Goal: Register for event/course: Register for event/course

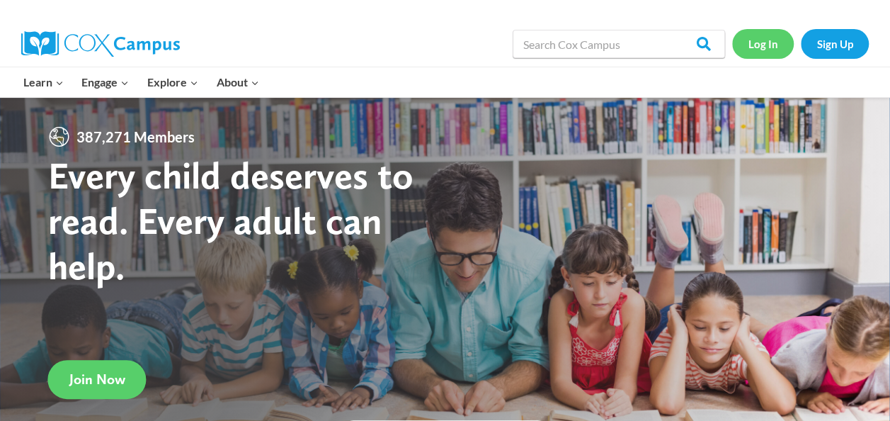
click at [772, 41] on link "Log In" at bounding box center [763, 43] width 62 height 29
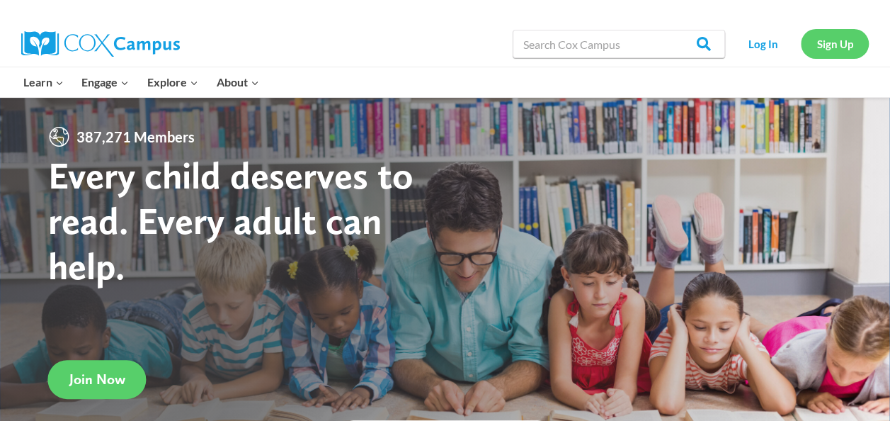
click at [816, 43] on link "Sign Up" at bounding box center [835, 43] width 68 height 29
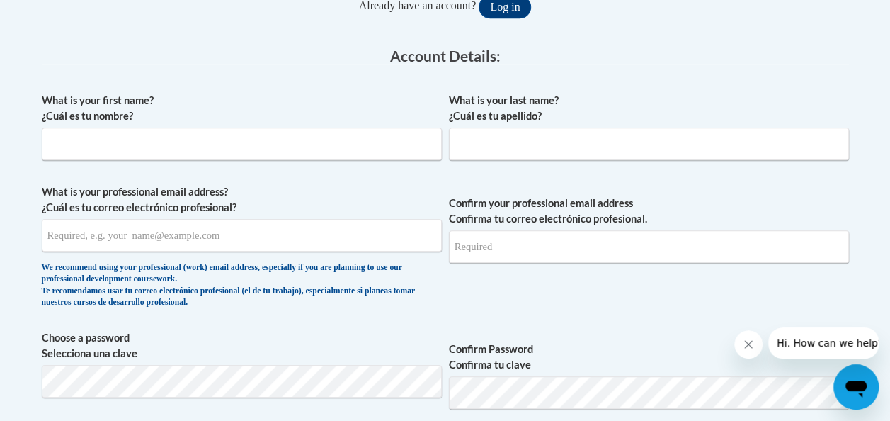
scroll to position [341, 0]
click at [144, 144] on input "What is your first name? ¿Cuál es tu nombre?" at bounding box center [242, 144] width 400 height 33
type input "Christopher"
type input "Harris"
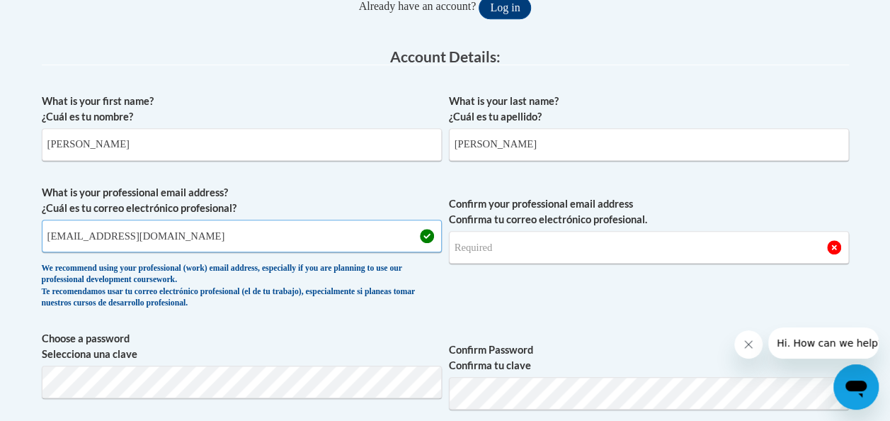
type input "clharris@kippatl.org"
click at [524, 248] on input "Confirm your professional email address Confirma tu correo electrónico profesio…" at bounding box center [649, 247] width 400 height 33
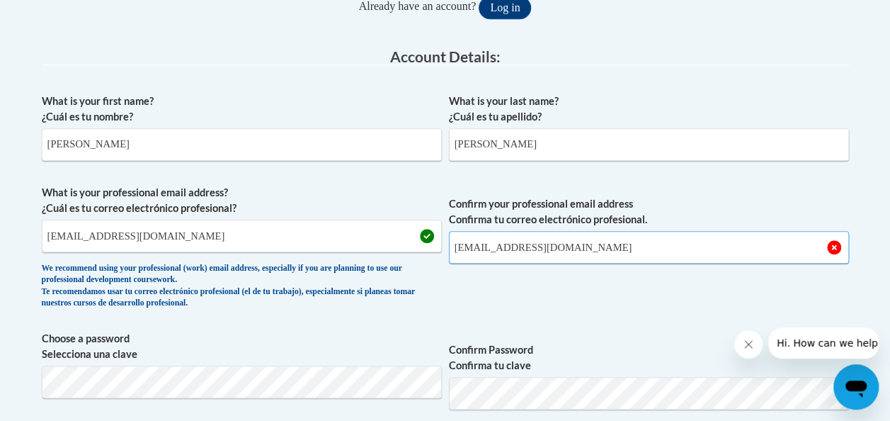
type input "clharris@kippatl.org"
click at [663, 187] on span "Confirm your professional email address Confirma tu correo electrónico profesio…" at bounding box center [649, 250] width 400 height 131
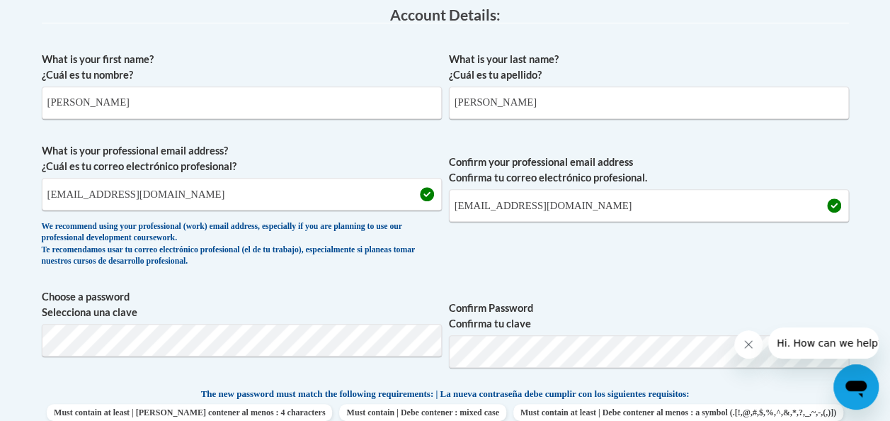
scroll to position [384, 0]
click at [575, 310] on label "Confirm Password Confirma tu clave" at bounding box center [649, 315] width 400 height 31
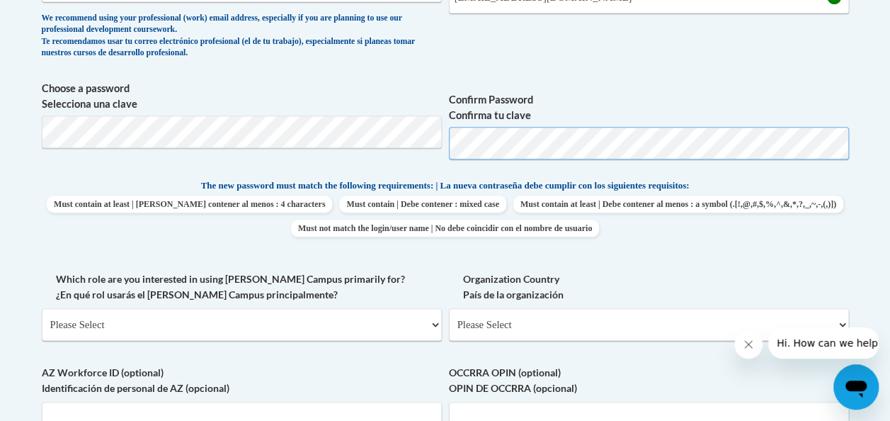
scroll to position [592, 0]
click at [266, 321] on select "Please Select College/University | Colegio/Universidad Community/Nonprofit Part…" at bounding box center [242, 323] width 400 height 33
select select "fbf2d438-af2f-41f8-98f1-81c410e29de3"
click at [42, 307] on select "Please Select College/University | Colegio/Universidad Community/Nonprofit Part…" at bounding box center [242, 323] width 400 height 33
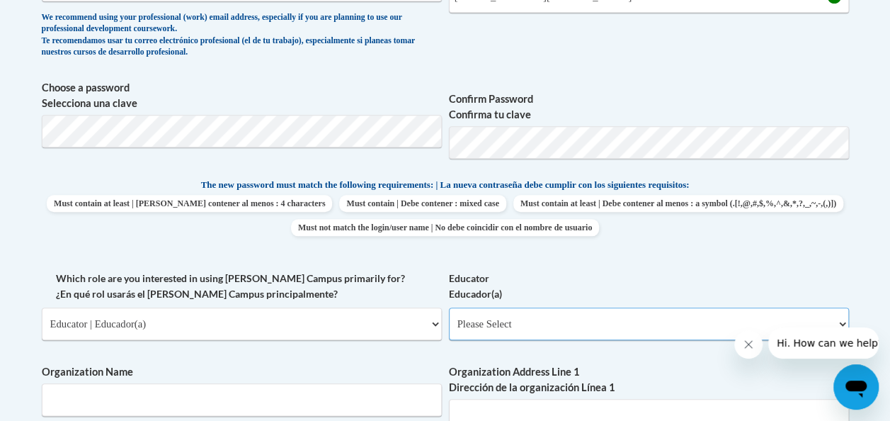
click at [523, 326] on select "Please Select Early Learning/Daycare Teacher/Family Home Care Provider | Maestr…" at bounding box center [649, 323] width 400 height 33
select select "8e40623d-54d0-45cd-9f92-5df65cd3f8cf"
click at [449, 307] on select "Please Select Early Learning/Daycare Teacher/Family Home Care Provider | Maestr…" at bounding box center [649, 323] width 400 height 33
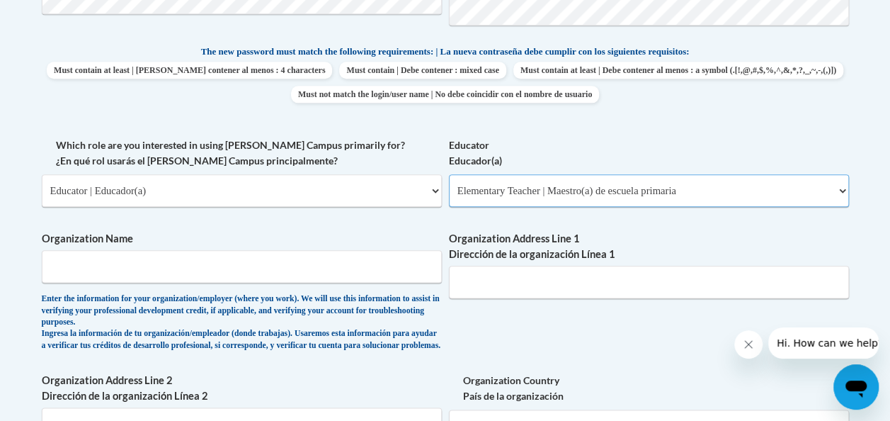
scroll to position [742, 0]
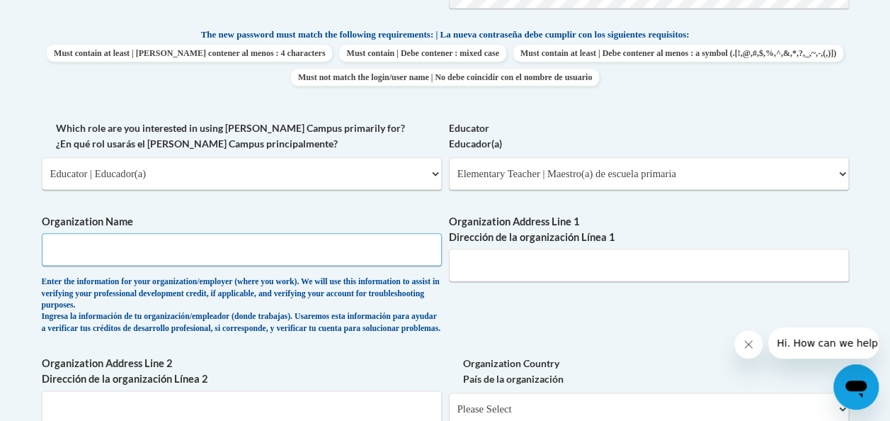
click at [285, 264] on input "Organization Name" at bounding box center [242, 249] width 400 height 33
type input "K"
type input "I"
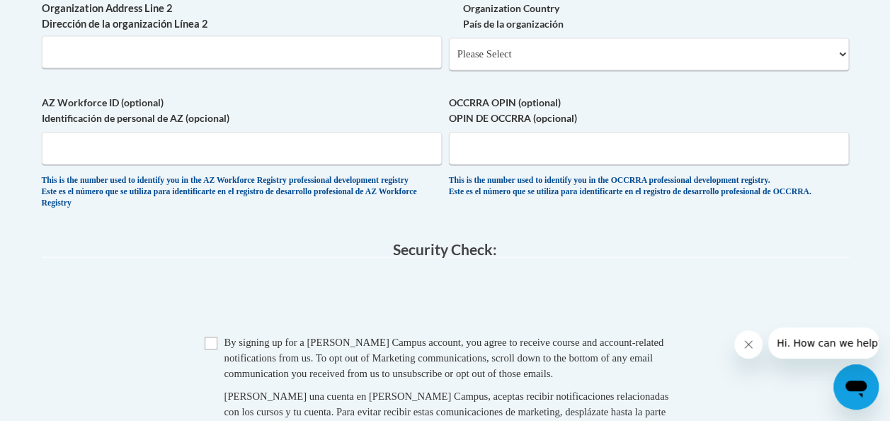
scroll to position [1098, 0]
type input "KIPP Atl"
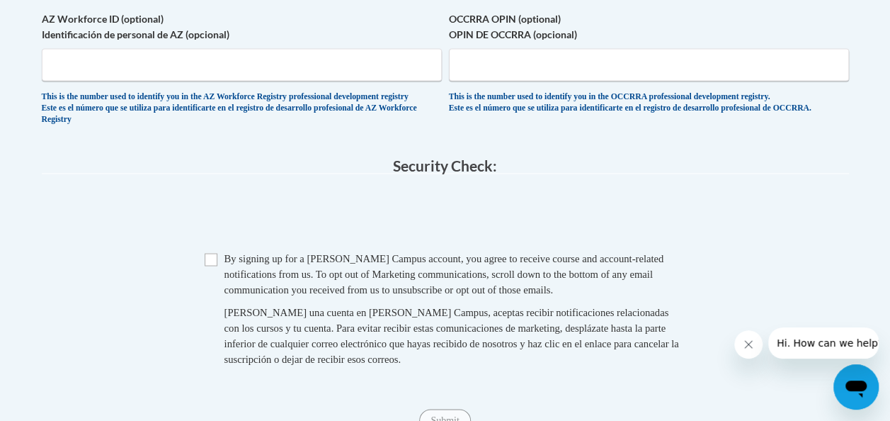
scroll to position [1181, 0]
click at [213, 265] on input "Checkbox" at bounding box center [211, 258] width 13 height 13
checkbox input "true"
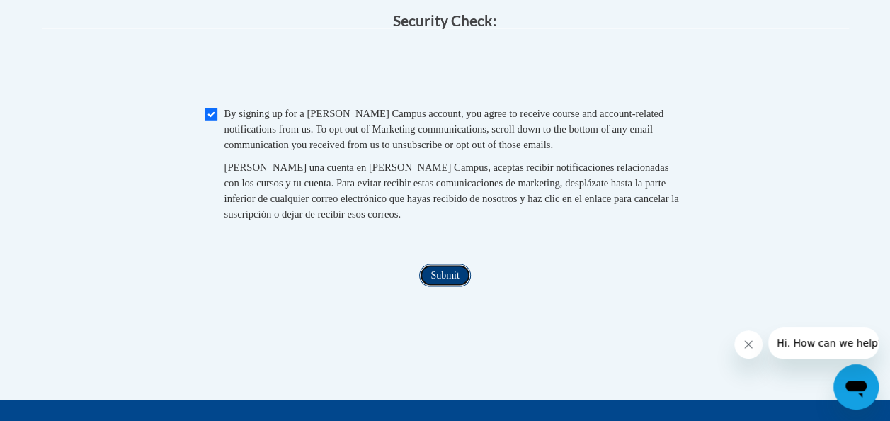
click at [452, 286] on input "Submit" at bounding box center [444, 274] width 51 height 23
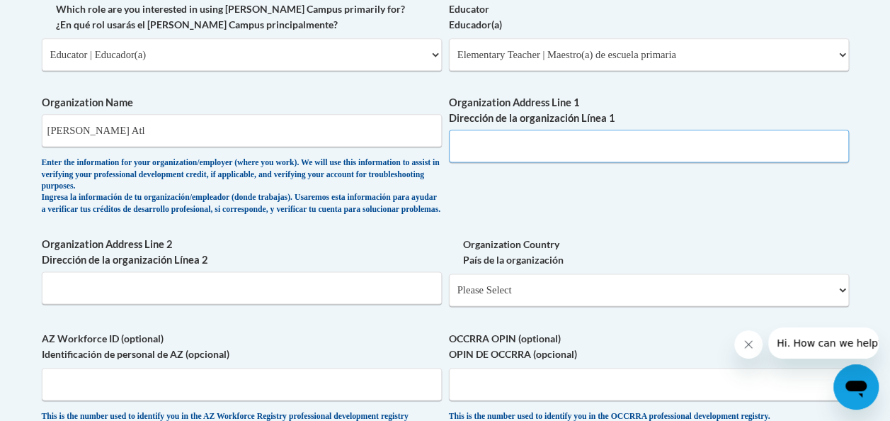
scroll to position [860, 0]
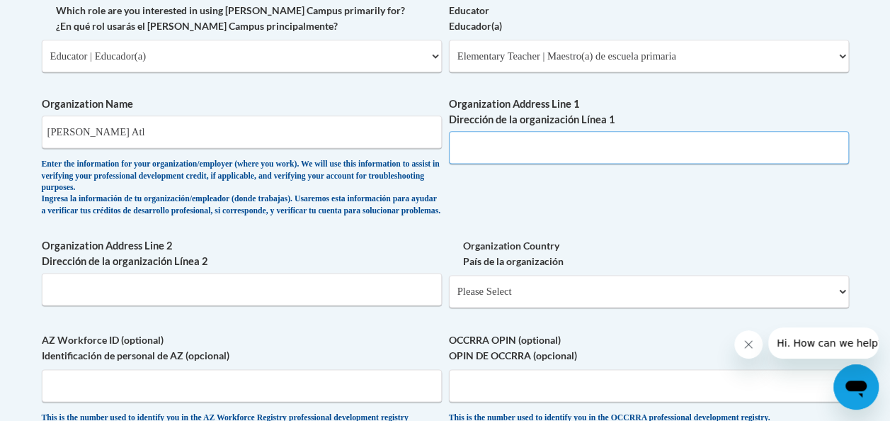
click at [506, 154] on input "Organization Address Line 1 Dirección de la organización Línea 1" at bounding box center [649, 147] width 400 height 33
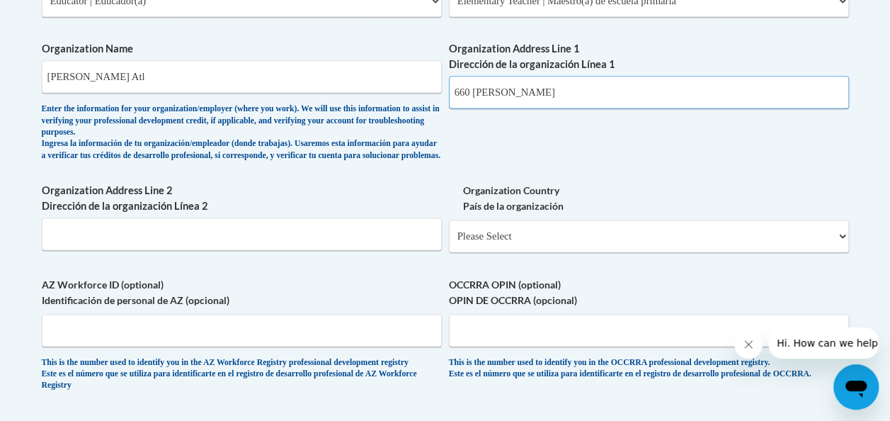
scroll to position [938, 0]
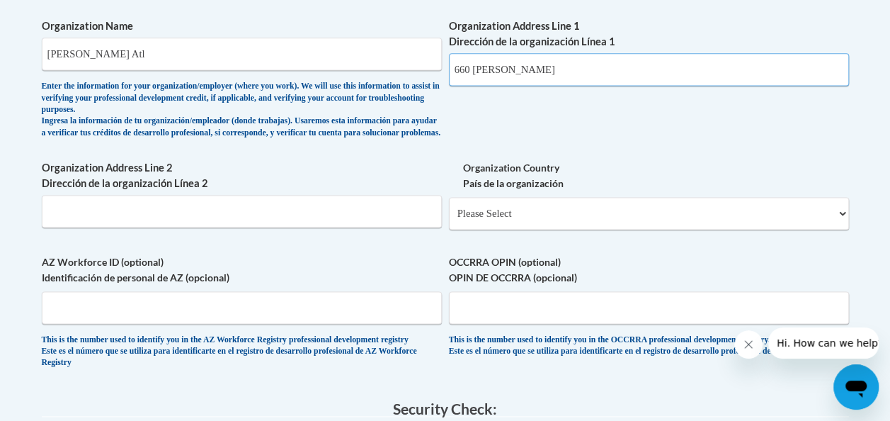
type input "660 mcwilliams"
click at [528, 218] on select "Please Select United States | Estados Unidos Outside of the United States | Fue…" at bounding box center [649, 213] width 400 height 33
select select "ad49bcad-a171-4b2e-b99c-48b446064914"
click at [449, 207] on select "Please Select United States | Estados Unidos Outside of the United States | Fue…" at bounding box center [649, 213] width 400 height 33
select select
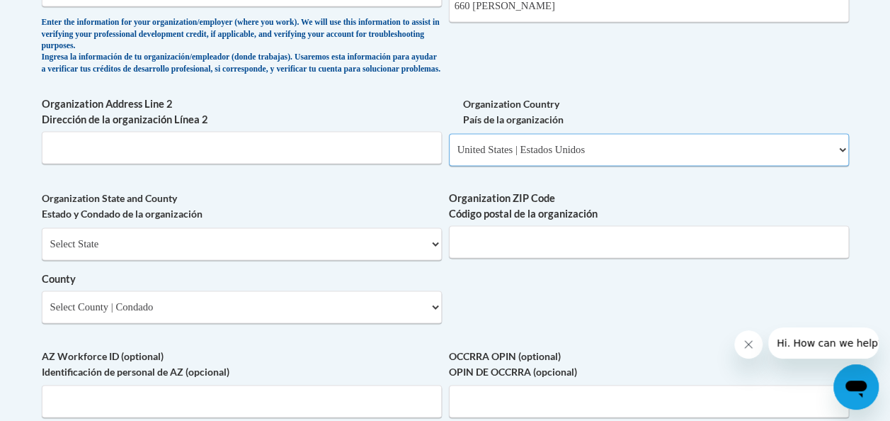
scroll to position [1001, 0]
click at [392, 280] on div "Select State Alabama Alaska Arizona Arkansas California Colorado Connecticut De…" at bounding box center [242, 275] width 400 height 96
click at [366, 260] on select "Select State Alabama Alaska Arizona Arkansas California Colorado Connecticut De…" at bounding box center [242, 243] width 400 height 33
select select "Georgia"
click at [42, 238] on select "Select State Alabama Alaska Arizona Arkansas California Colorado Connecticut De…" at bounding box center [242, 243] width 400 height 33
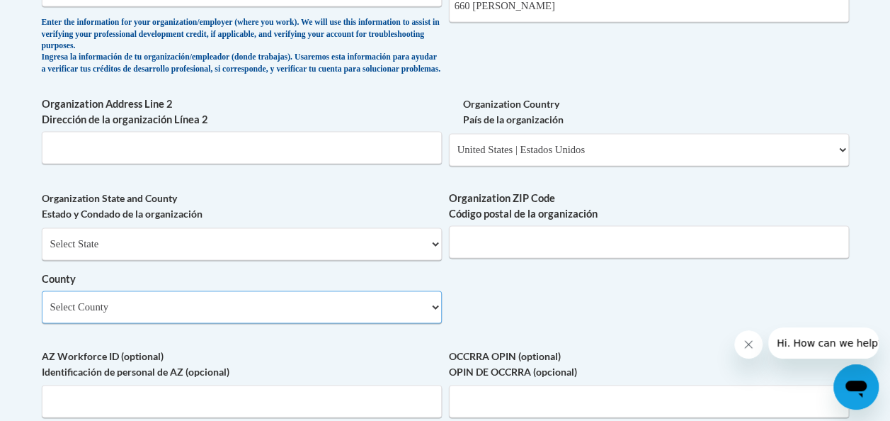
click at [382, 312] on select "Select County Appling Atkinson Bacon Baker Baldwin Banks Barrow Bartow Ben Hill…" at bounding box center [242, 306] width 400 height 33
click at [42, 301] on select "Select County Appling Atkinson Bacon Baker Baldwin Banks Barrow Bartow Ben Hill…" at bounding box center [242, 306] width 400 height 33
click at [245, 314] on select "Select County Appling Atkinson Bacon Baker Baldwin Banks Barrow Bartow Ben Hill…" at bounding box center [242, 306] width 400 height 33
select select "Fulton"
click at [42, 301] on select "Select County Appling Atkinson Bacon Baker Baldwin Banks Barrow Bartow Ben Hill…" at bounding box center [242, 306] width 400 height 33
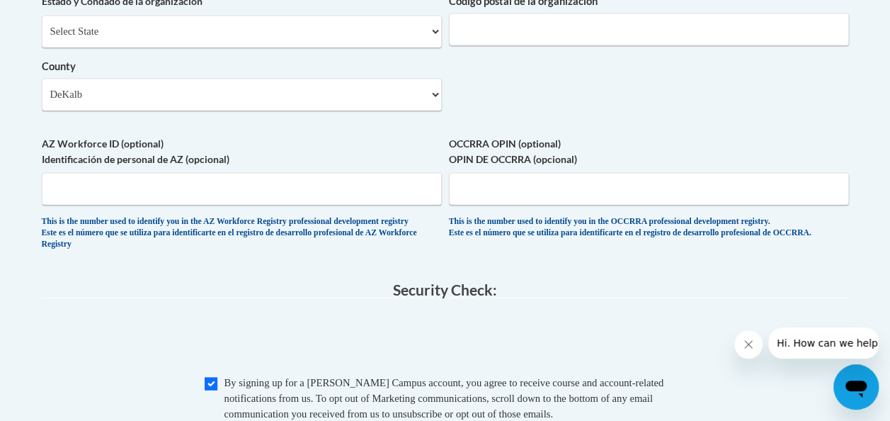
scroll to position [1212, 0]
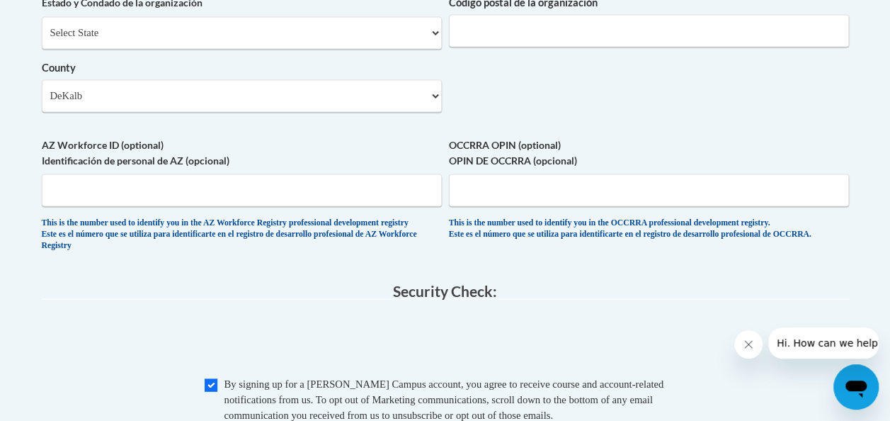
click at [591, 237] on div "This is the number used to identify you in the OCCRRA professional development …" at bounding box center [649, 228] width 400 height 23
click at [539, 168] on label "OCCRRA OPIN (optional) OPIN DE OCCRRA (opcional)" at bounding box center [649, 152] width 400 height 31
click at [539, 178] on input "OCCRRA OPIN (optional) OPIN DE OCCRRA (opcional)" at bounding box center [649, 189] width 400 height 33
click at [539, 193] on input "OCCRRA OPIN (optional) OPIN DE OCCRRA (opcional)" at bounding box center [649, 189] width 400 height 33
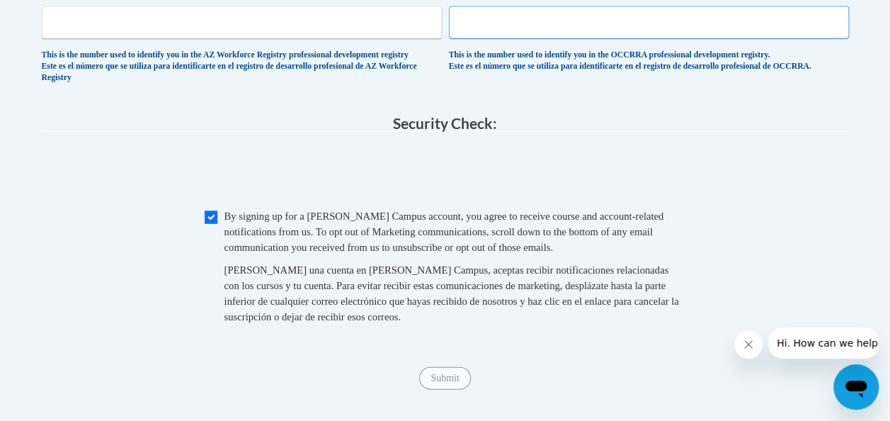
scroll to position [1394, 0]
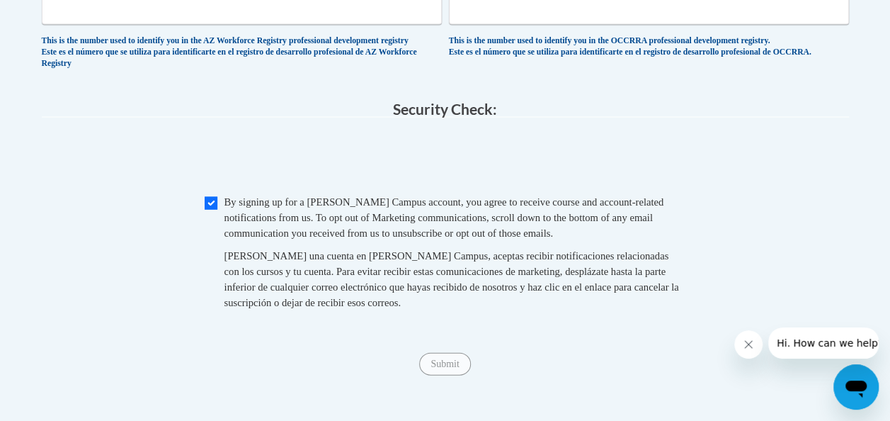
click at [217, 227] on span "Checkbox By signing up for a Cox Campus account, you agree to receive course an…" at bounding box center [446, 259] width 482 height 130
click at [207, 210] on input "Checkbox" at bounding box center [211, 203] width 13 height 13
checkbox input "true"
click at [444, 375] on input "Submit" at bounding box center [444, 364] width 51 height 23
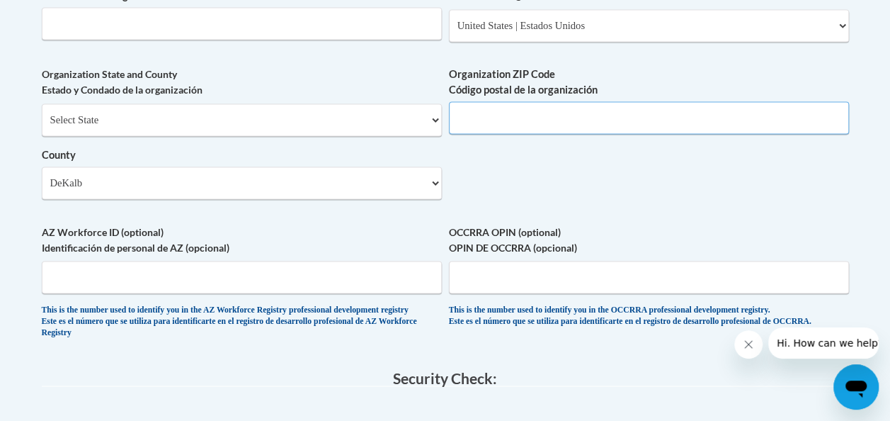
scroll to position [1125, 0]
click at [535, 129] on input "Organization ZIP Code Código postal de la organización" at bounding box center [649, 118] width 400 height 33
type input "30315"
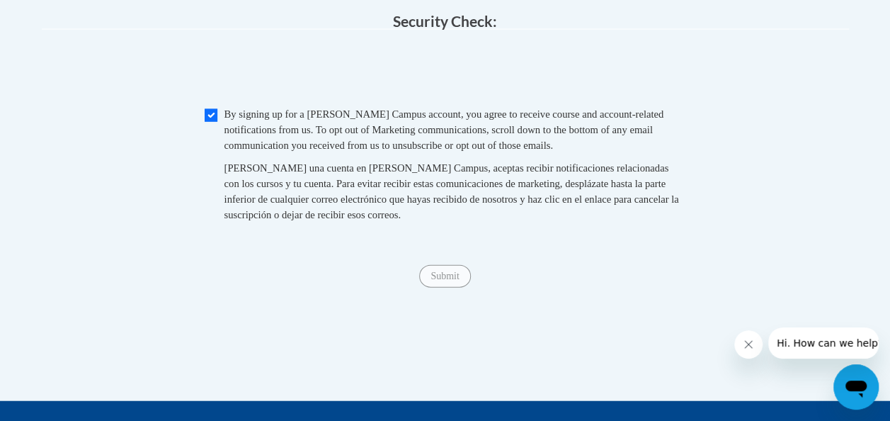
scroll to position [1484, 0]
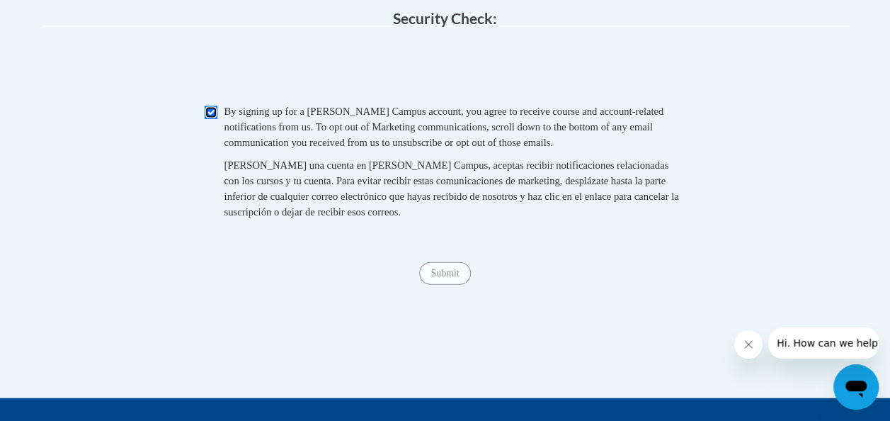
click at [207, 119] on input "Checkbox" at bounding box center [211, 112] width 13 height 13
click at [211, 119] on input "Checkbox" at bounding box center [211, 112] width 13 height 13
checkbox input "true"
click at [440, 285] on input "Submit" at bounding box center [444, 273] width 51 height 23
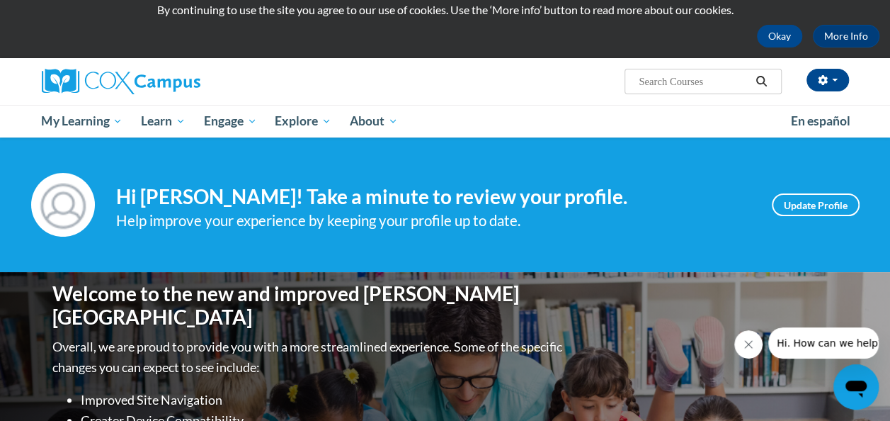
scroll to position [47, 0]
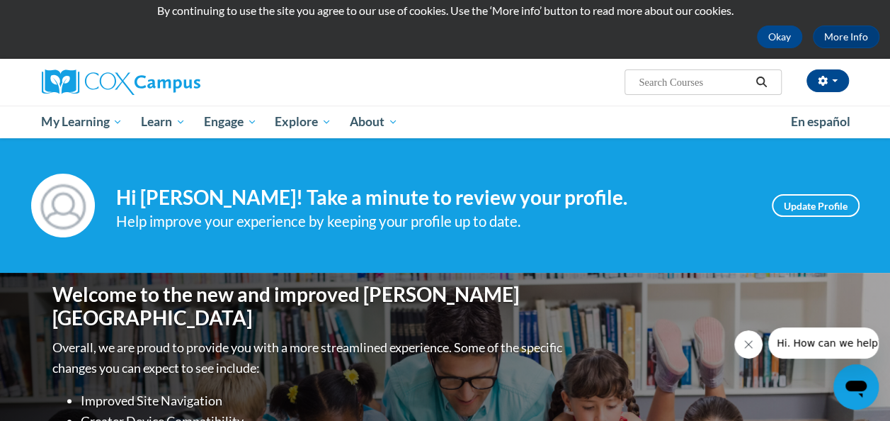
click at [89, 161] on div "Your profile Hi Christopher Harris! Take a minute to review your profile. Help …" at bounding box center [445, 205] width 890 height 135
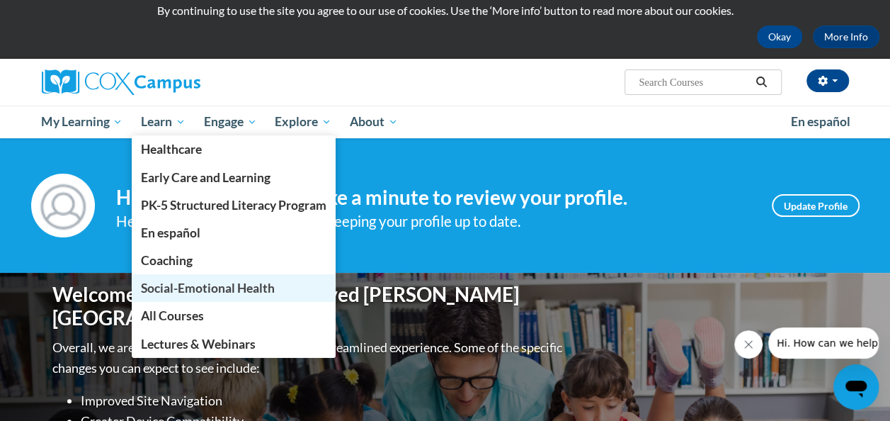
scroll to position [84, 0]
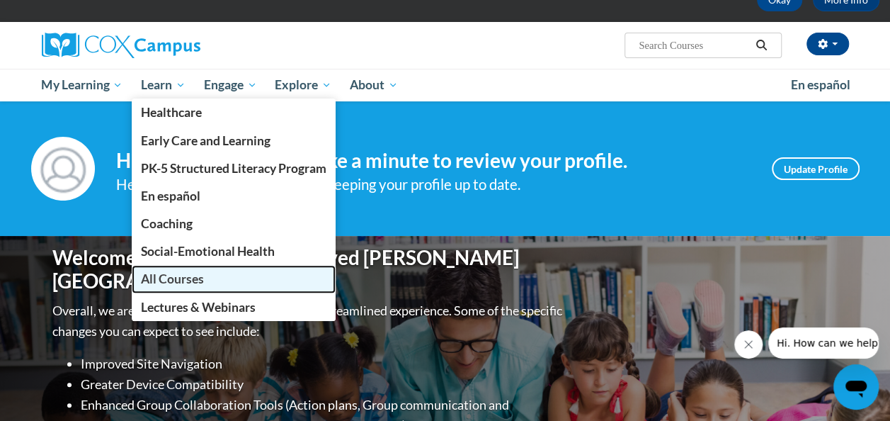
click at [200, 285] on span "All Courses" at bounding box center [172, 278] width 63 height 15
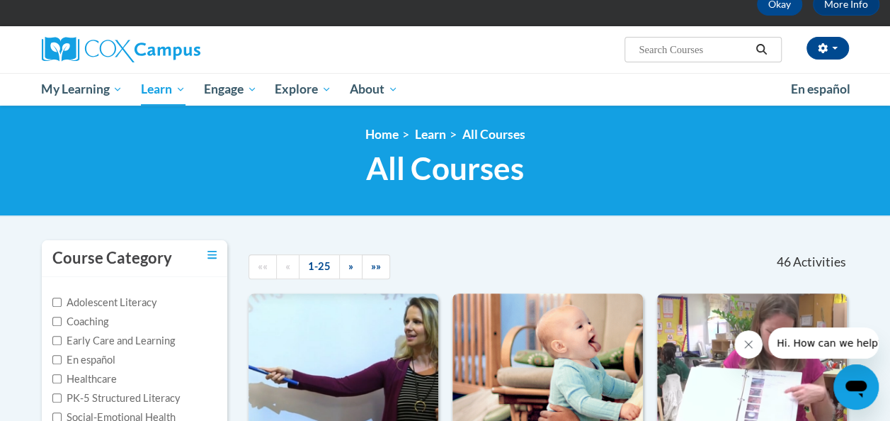
scroll to position [76, 0]
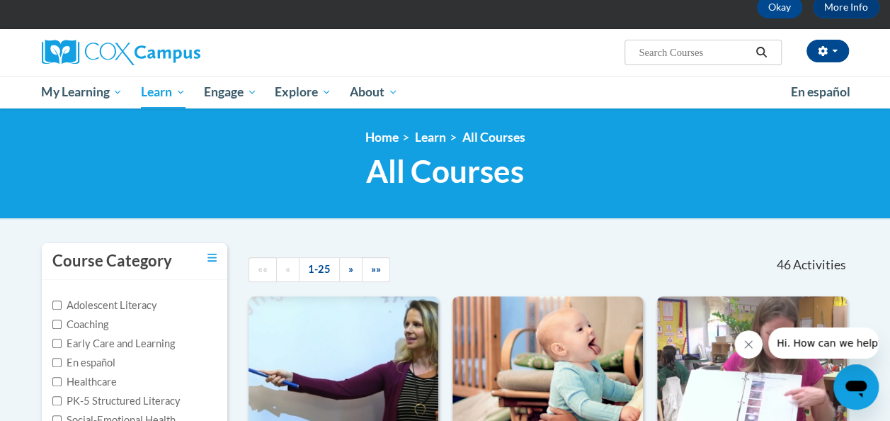
click at [683, 55] on input "Search..." at bounding box center [693, 52] width 113 height 17
type input "fluency"
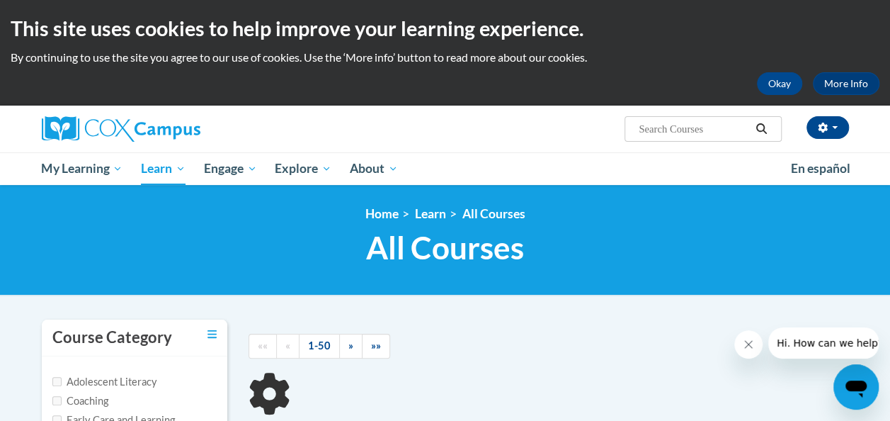
type input "fluency"
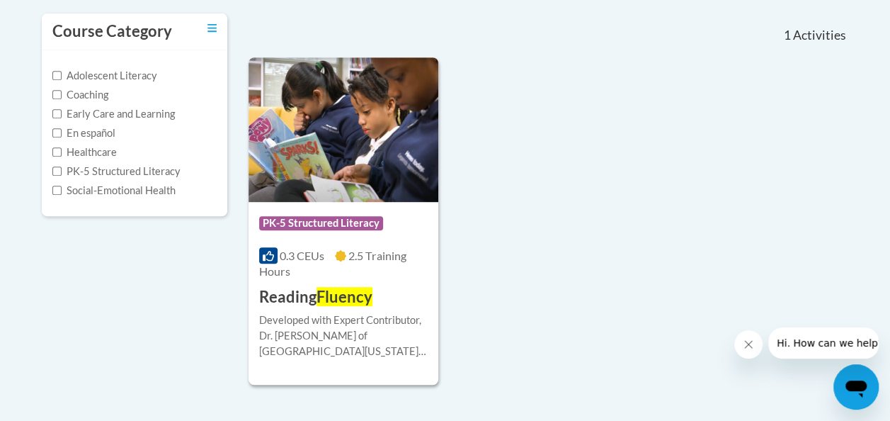
scroll to position [335, 0]
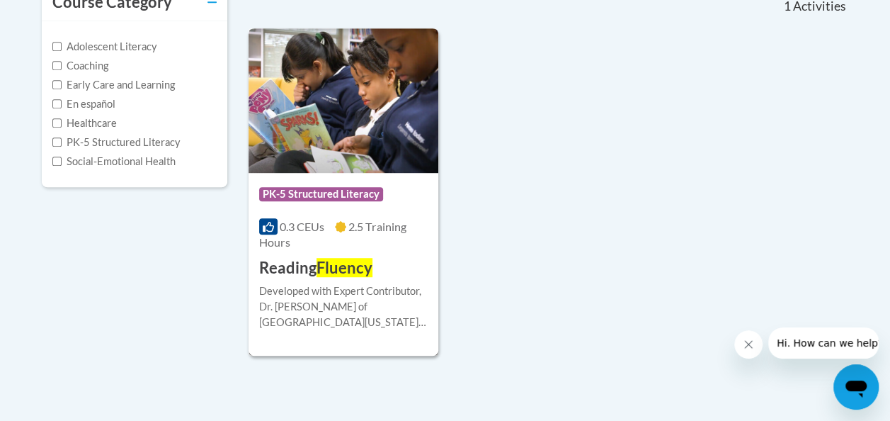
click at [321, 273] on span "Fluency" at bounding box center [345, 267] width 56 height 19
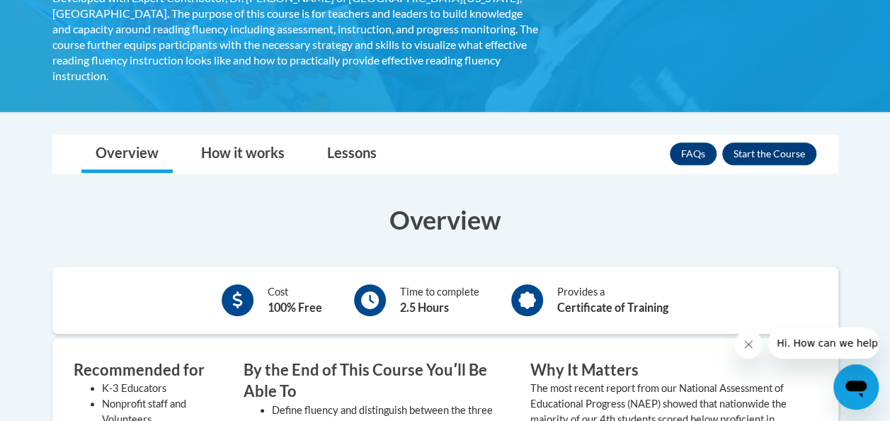
scroll to position [305, 0]
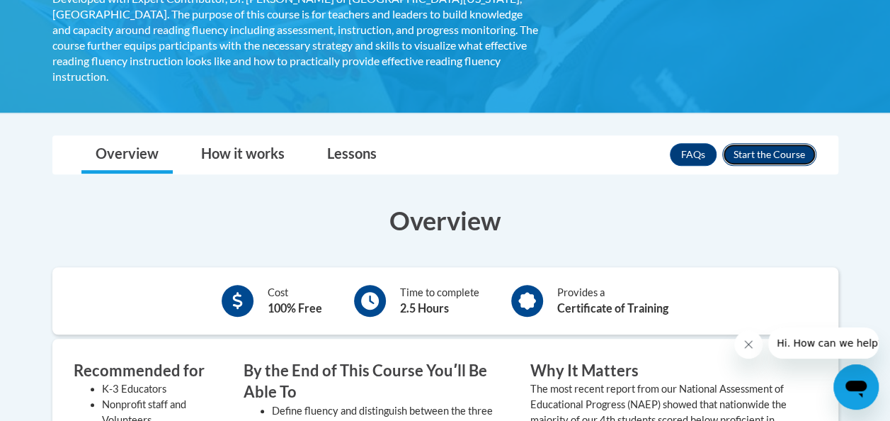
click at [784, 144] on button "Enroll" at bounding box center [769, 154] width 94 height 23
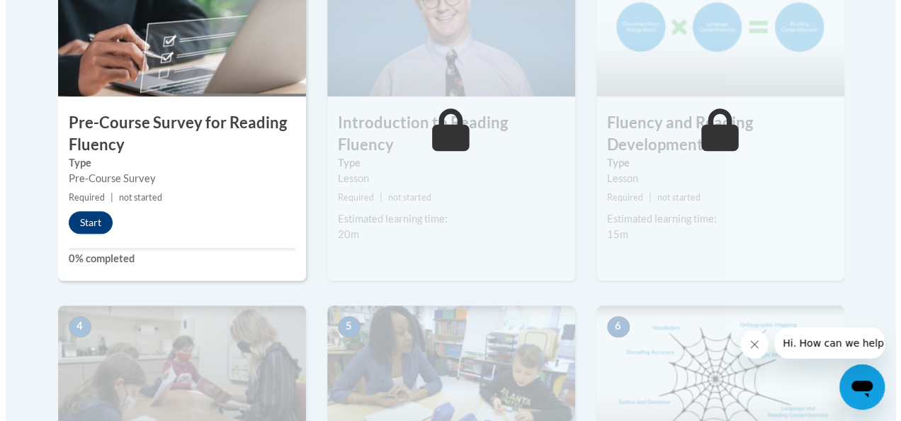
scroll to position [523, 0]
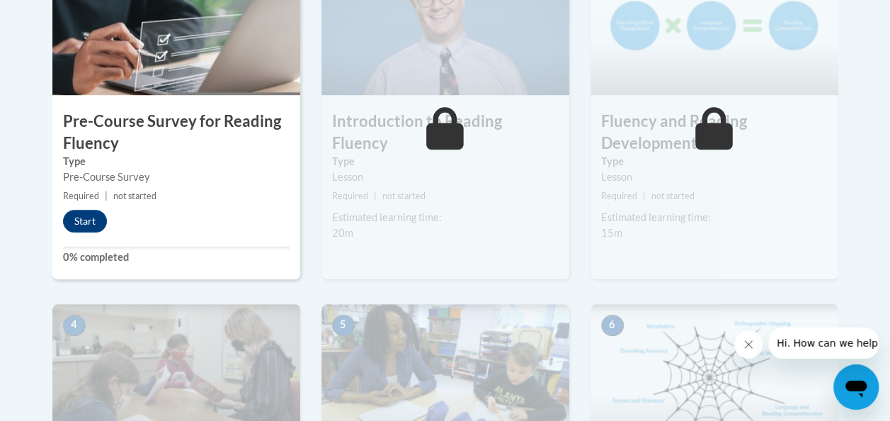
click at [93, 207] on div "1 Pre-Course Survey for Reading Fluency Type Pre-Course Survey Required | not s…" at bounding box center [176, 116] width 248 height 326
click at [92, 210] on button "Start" at bounding box center [85, 221] width 44 height 23
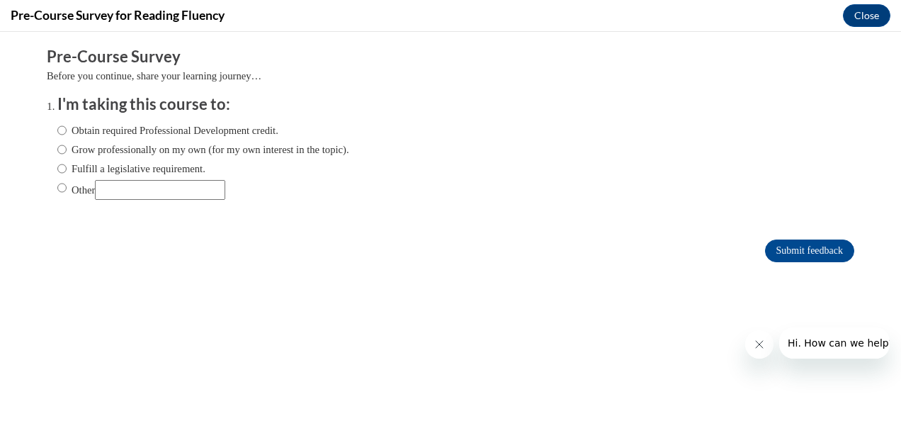
scroll to position [0, 0]
click at [58, 145] on label "Grow professionally on my own (for my own interest in the topic)." at bounding box center [203, 150] width 292 height 16
click at [58, 145] on input "Grow professionally on my own (for my own interest in the topic)." at bounding box center [61, 150] width 9 height 16
radio input "true"
click at [805, 248] on input "Submit feedback" at bounding box center [809, 250] width 89 height 23
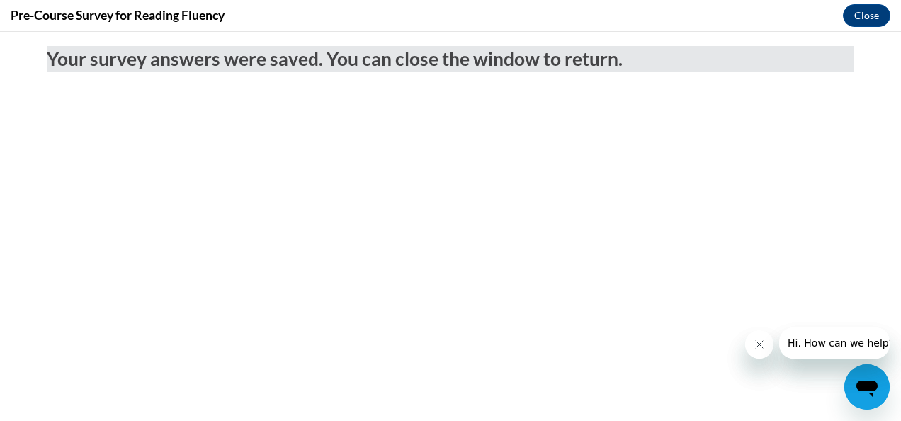
click at [746, 341] on button "Close message from company" at bounding box center [758, 344] width 28 height 28
click at [760, 347] on icon "Close message from company" at bounding box center [758, 343] width 11 height 11
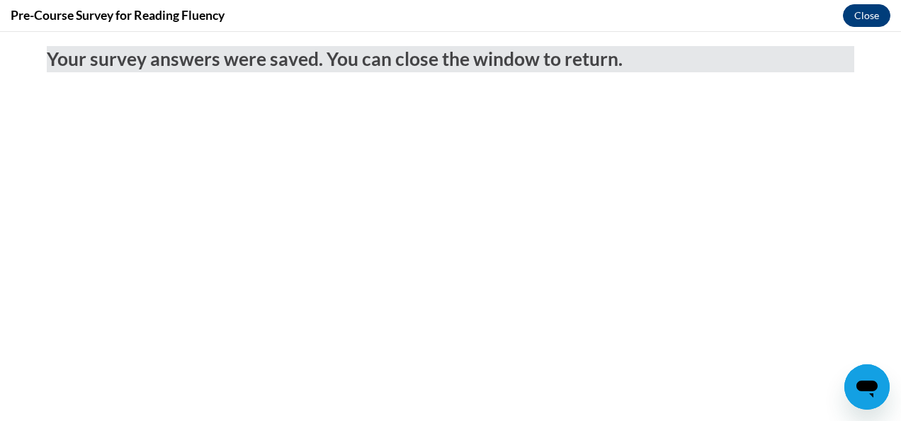
click at [872, 16] on button "Close" at bounding box center [866, 15] width 47 height 23
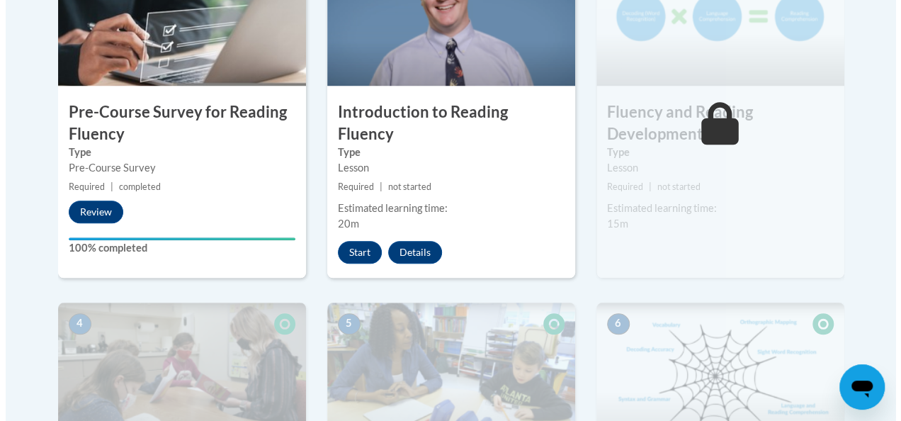
scroll to position [531, 0]
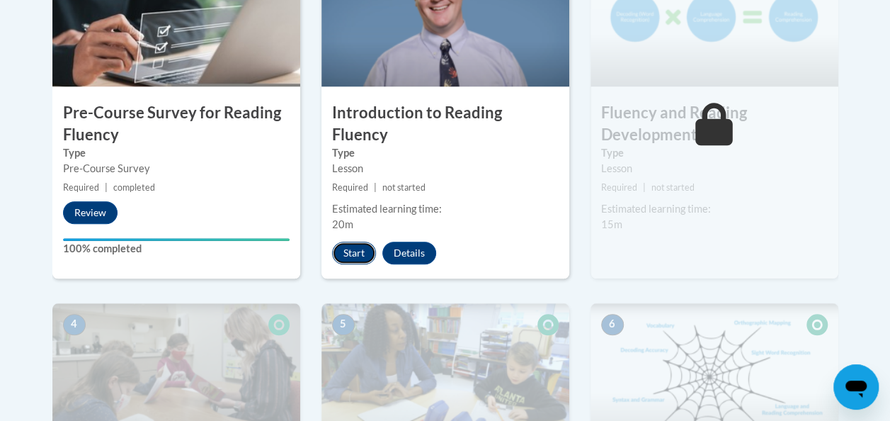
click at [338, 241] on button "Start" at bounding box center [354, 252] width 44 height 23
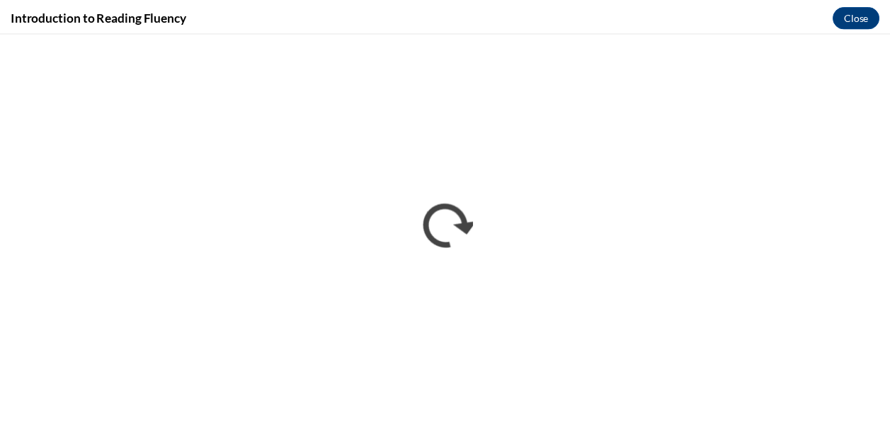
scroll to position [0, 0]
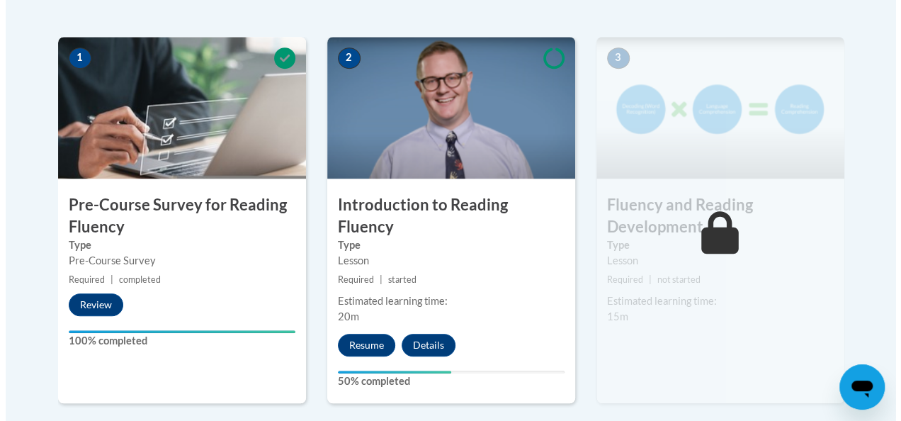
scroll to position [440, 0]
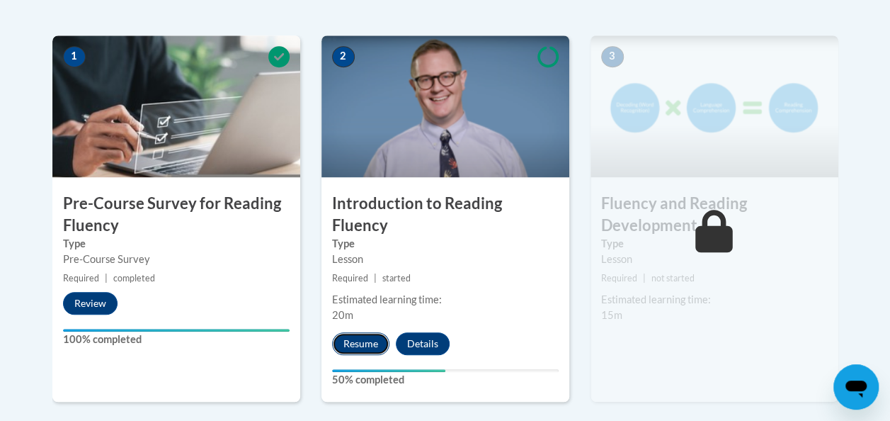
click at [372, 332] on button "Resume" at bounding box center [360, 343] width 57 height 23
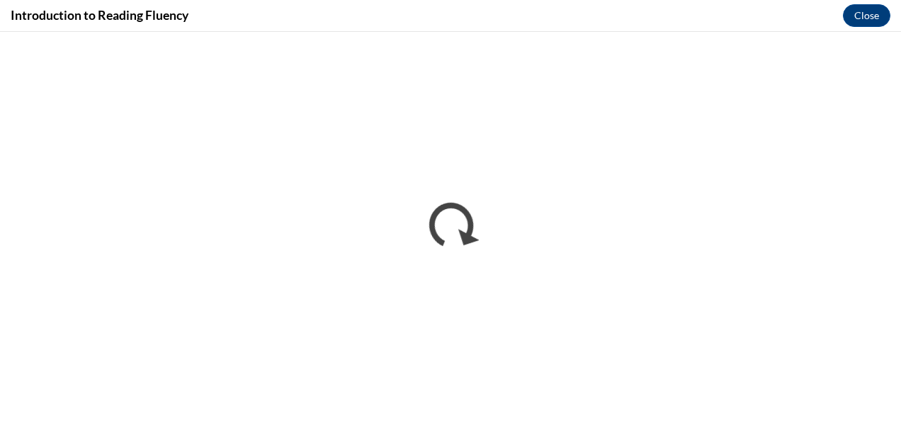
scroll to position [0, 0]
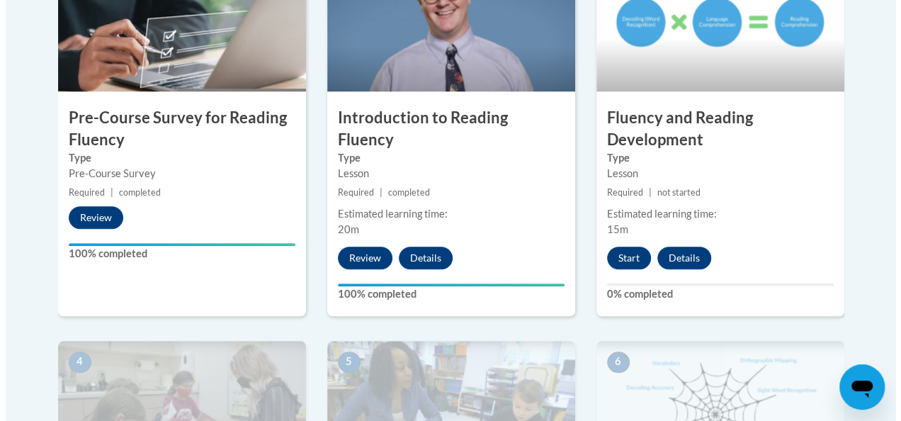
scroll to position [531, 0]
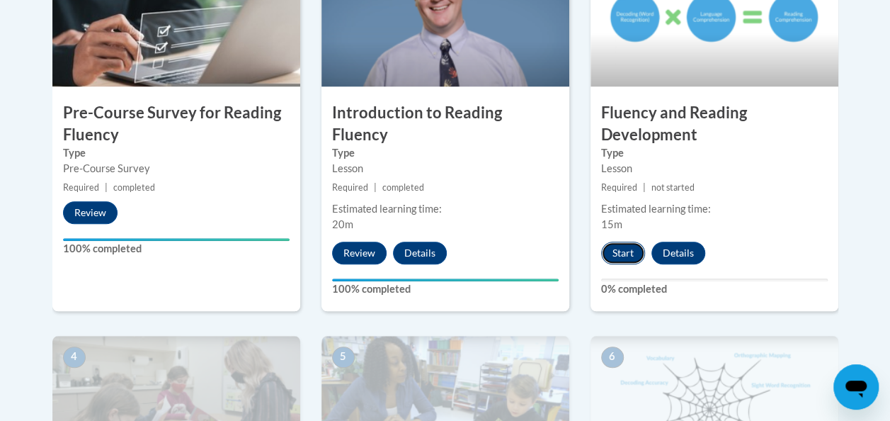
click at [625, 252] on button "Start" at bounding box center [623, 252] width 44 height 23
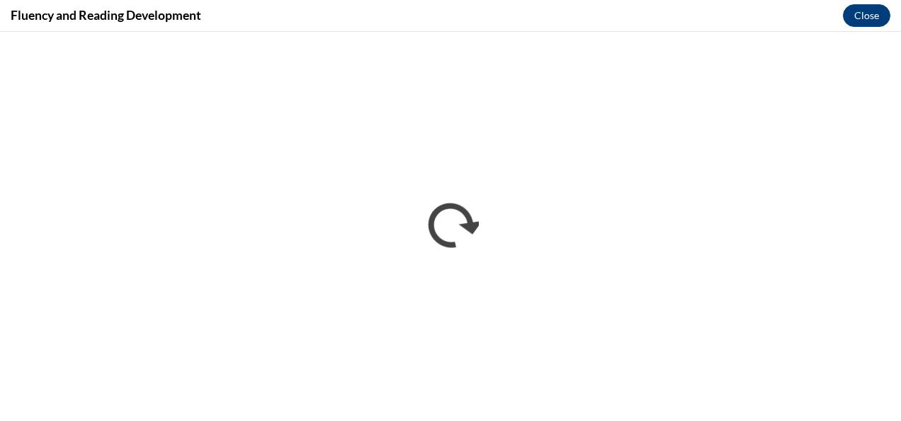
scroll to position [0, 0]
